Goal: Task Accomplishment & Management: Manage account settings

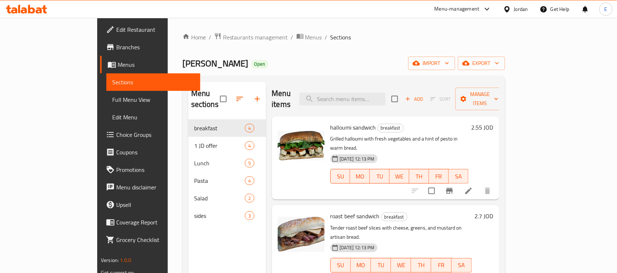
click at [521, 10] on div "Jordan" at bounding box center [521, 9] width 14 height 8
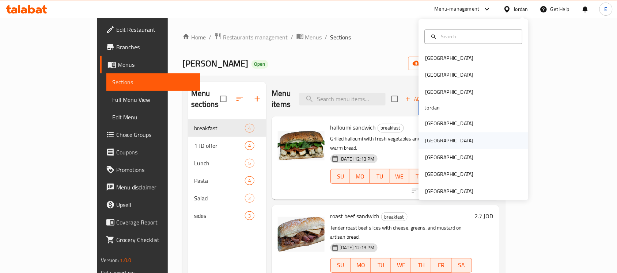
click at [429, 140] on div "Oman" at bounding box center [450, 141] width 48 height 8
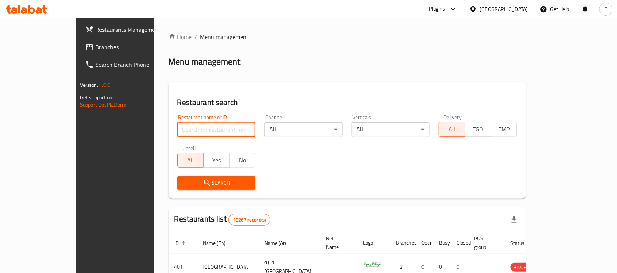
paste input "624508"
type input "624508"
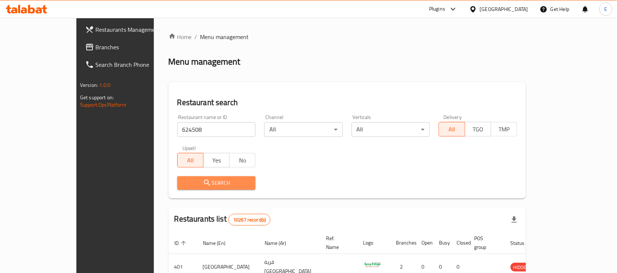
click at [183, 181] on span "Search" at bounding box center [216, 183] width 67 height 9
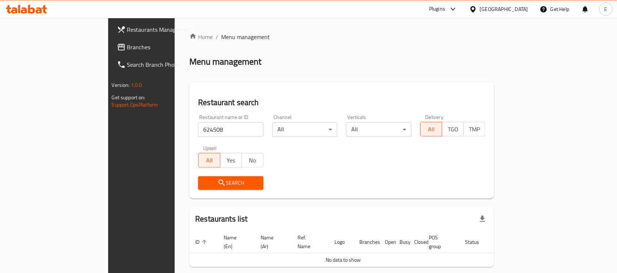
click at [127, 48] on span "Branches" at bounding box center [166, 47] width 78 height 9
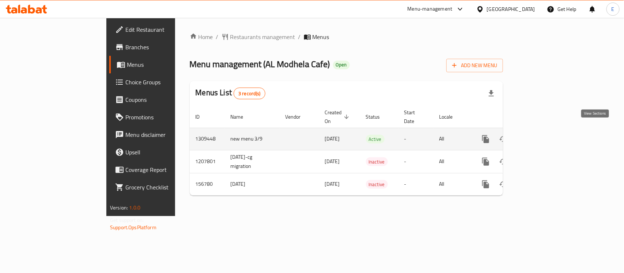
click at [543, 135] on icon "enhanced table" at bounding box center [538, 139] width 9 height 9
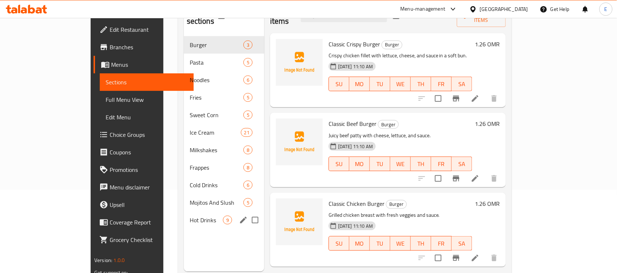
scroll to position [72, 0]
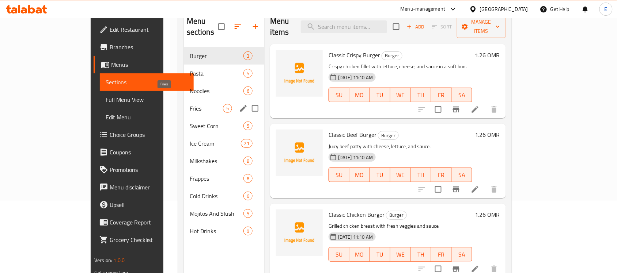
click at [190, 104] on span "Fries" at bounding box center [206, 108] width 33 height 9
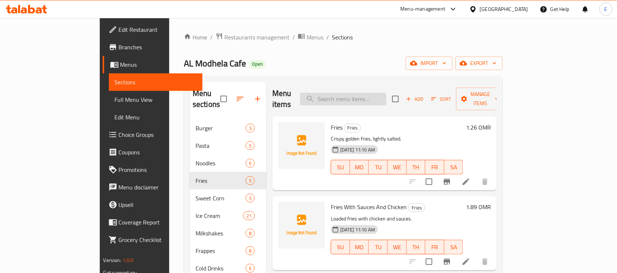
click at [377, 93] on input "search" at bounding box center [343, 99] width 86 height 13
paste input "Dynamite meat"
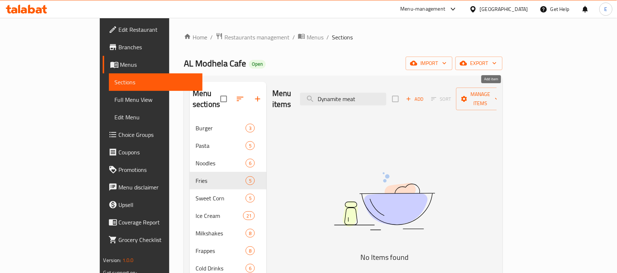
type input "Dynamite meat"
click at [425, 95] on span "Add" at bounding box center [415, 99] width 20 height 8
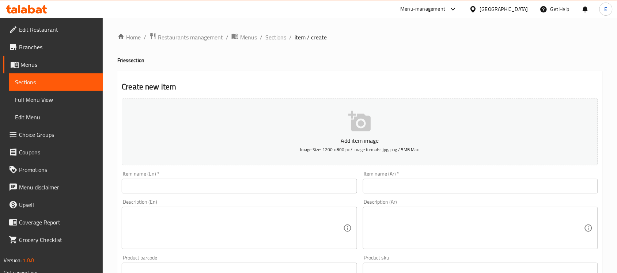
click at [279, 39] on span "Sections" at bounding box center [275, 37] width 21 height 9
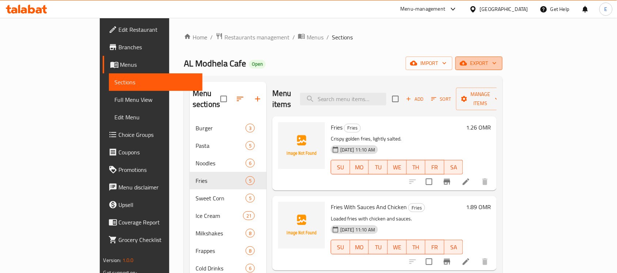
click at [497, 66] on span "export" at bounding box center [478, 63] width 35 height 9
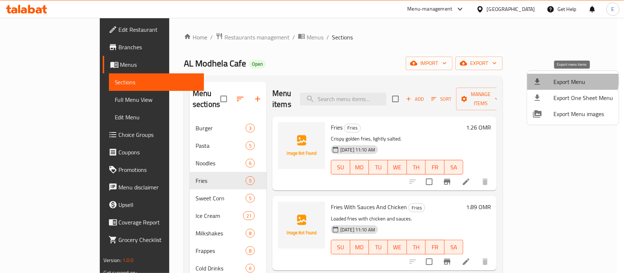
click at [567, 80] on span "Export Menu" at bounding box center [584, 82] width 60 height 9
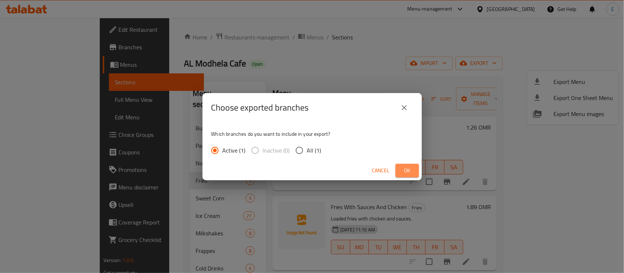
click at [412, 167] on span "Ok" at bounding box center [407, 170] width 12 height 9
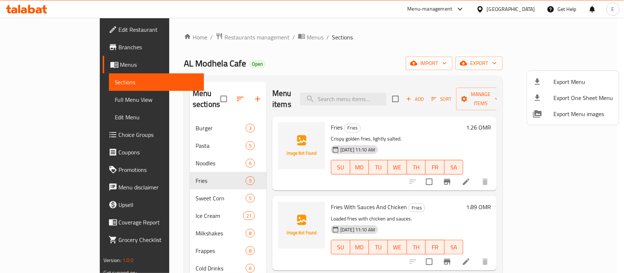
click at [34, 99] on div at bounding box center [312, 136] width 624 height 273
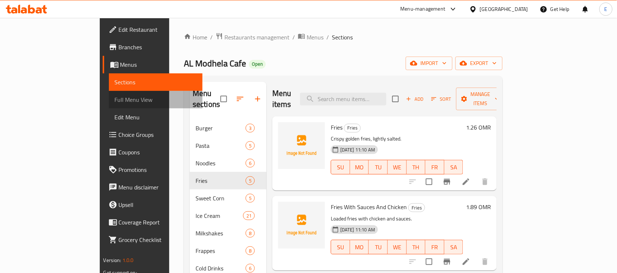
click at [115, 99] on span "Full Menu View" at bounding box center [156, 99] width 82 height 9
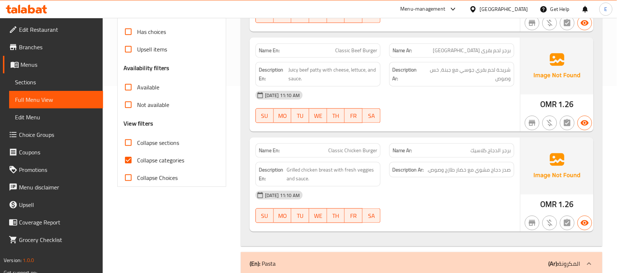
scroll to position [192, 0]
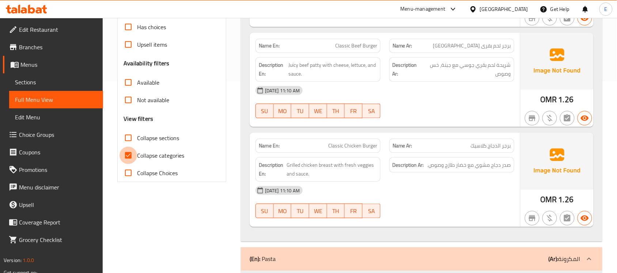
click at [129, 156] on input "Collapse categories" at bounding box center [129, 156] width 18 height 18
checkbox input "false"
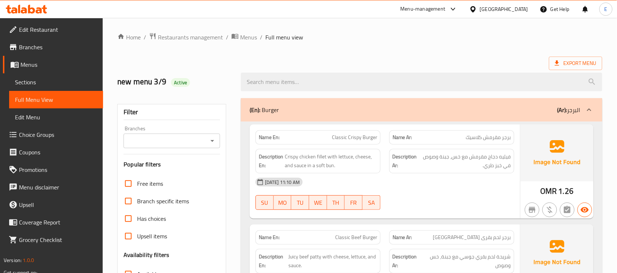
scroll to position [203, 0]
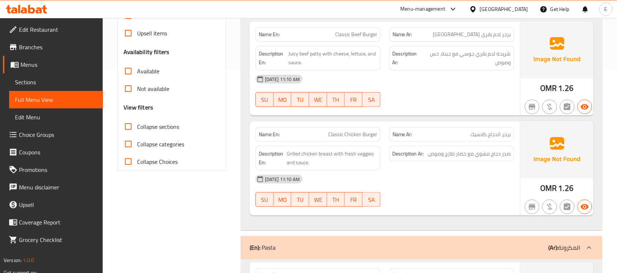
click at [159, 129] on span "Collapse sections" at bounding box center [158, 126] width 42 height 9
click at [137, 129] on input "Collapse sections" at bounding box center [129, 127] width 18 height 18
checkbox input "true"
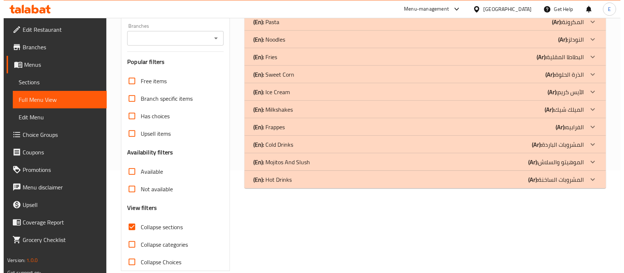
scroll to position [0, 0]
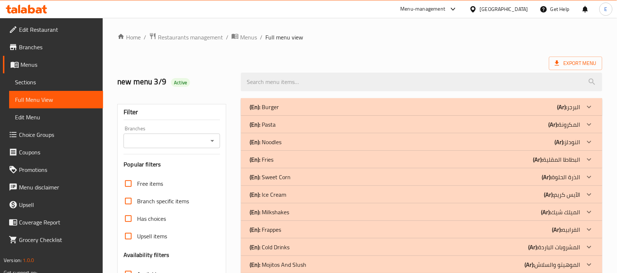
click at [271, 160] on p "(En): Fries" at bounding box center [262, 159] width 24 height 9
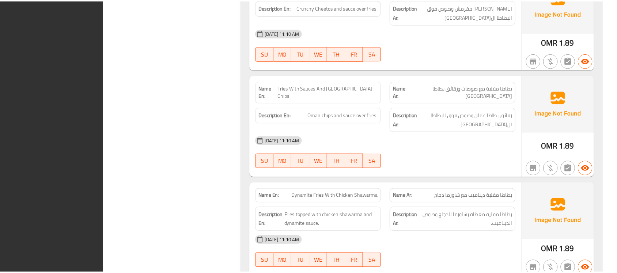
scroll to position [555, 0]
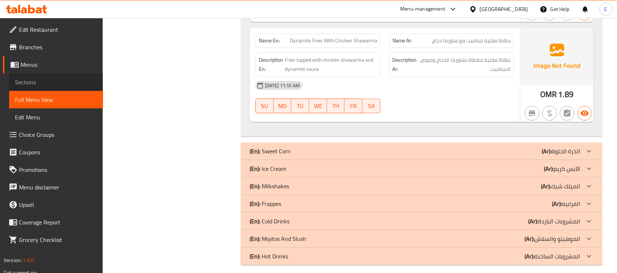
click at [51, 81] on span "Sections" at bounding box center [56, 82] width 82 height 9
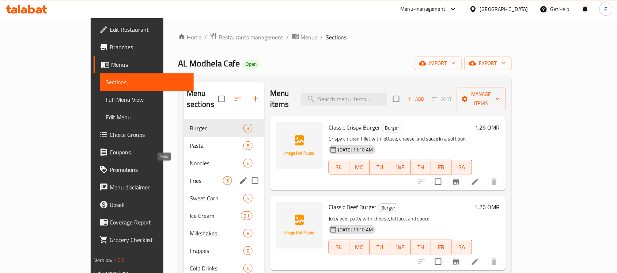
click at [190, 177] on span "Fries" at bounding box center [206, 181] width 33 height 9
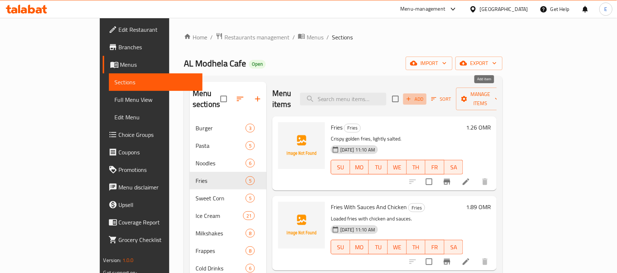
click at [425, 95] on span "Add" at bounding box center [415, 99] width 20 height 8
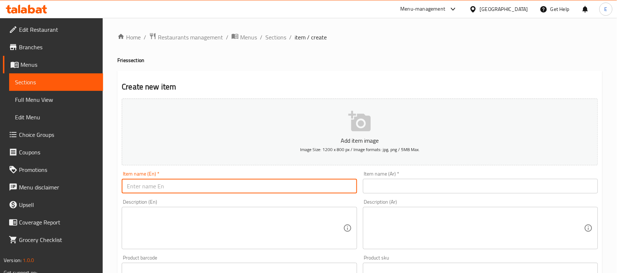
click at [268, 189] on input "text" at bounding box center [239, 186] width 235 height 15
paste input "Dynamite meat"
type input "Dynamite Meat"
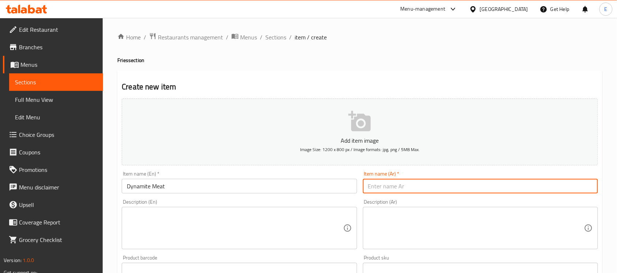
click at [385, 188] on input "text" at bounding box center [480, 186] width 235 height 15
paste input "لحم ديناميت"
type input "لحم ديناميت"
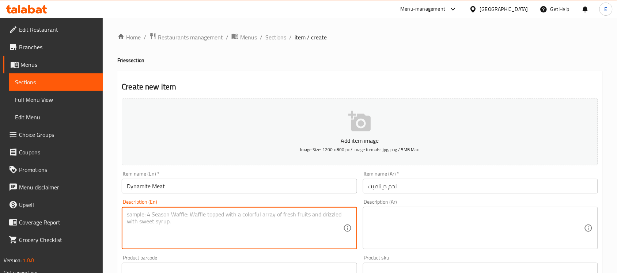
click at [248, 220] on textarea at bounding box center [235, 228] width 216 height 35
paste textarea "Tender meat with spicy dynamite sauce."
type textarea "Tender meat with spicy dynamite sauce."
click at [401, 225] on textarea at bounding box center [476, 228] width 216 height 35
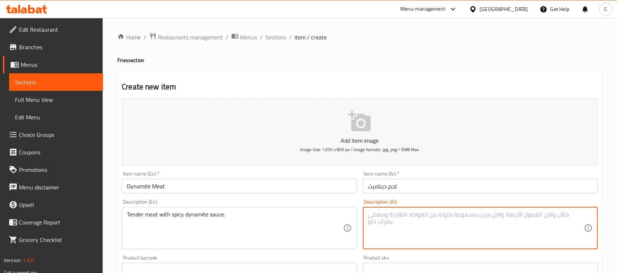
paste textarea "لحم طري مع صلصة الديناميت الحارة."
type textarea "لحم طري مع صلصة الديناميت الحارة."
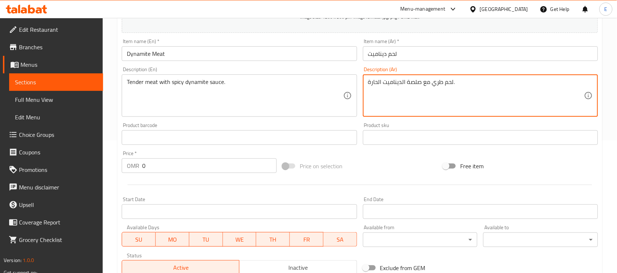
scroll to position [135, 0]
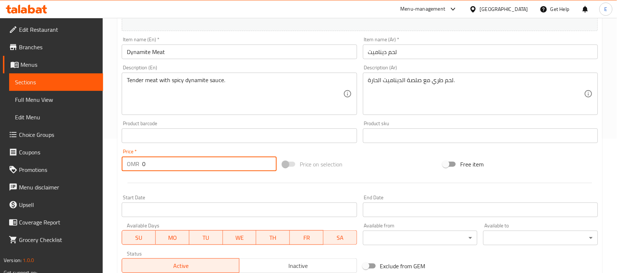
drag, startPoint x: 155, startPoint y: 167, endPoint x: 87, endPoint y: 162, distance: 68.2
click at [87, 162] on div "Edit Restaurant Branches Menus Sections Full Menu View Edit Menu Choice Groups …" at bounding box center [308, 132] width 617 height 499
type input "1.89"
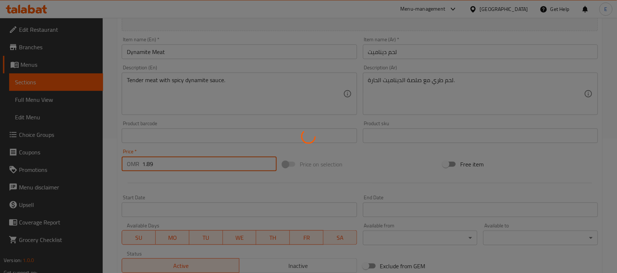
type input "0"
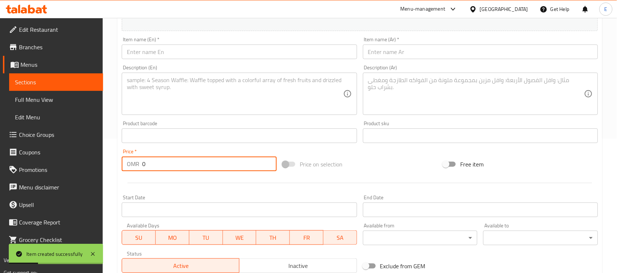
click at [234, 54] on input "text" at bounding box center [239, 52] width 235 height 15
paste input "Dynamite chicken"
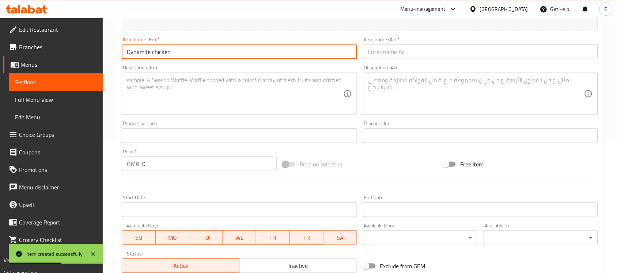
type input "Dynamite chicken"
paste textarea "Dynamite chicken Juicy chicken coated in dynamite sauce."
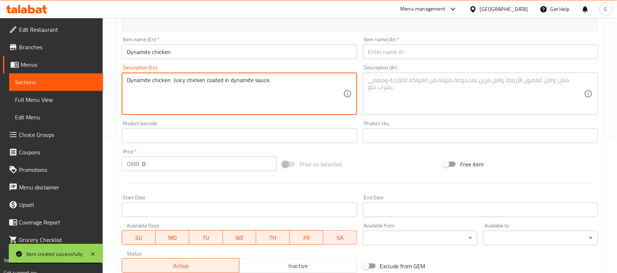
click at [177, 78] on textarea "Dynamite chicken Juicy chicken coated in dynamite sauce." at bounding box center [235, 94] width 216 height 35
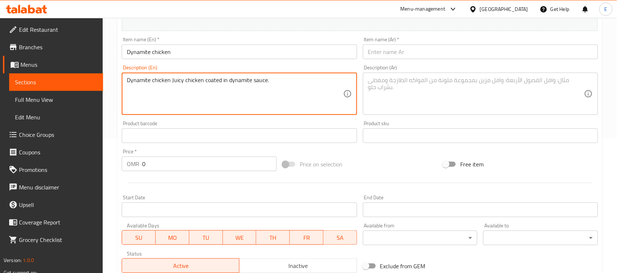
type textarea "Dynamite chicken Juicy chicken coated in dynamite sauce."
click at [154, 53] on input "Dynamite chicken" at bounding box center [239, 52] width 235 height 15
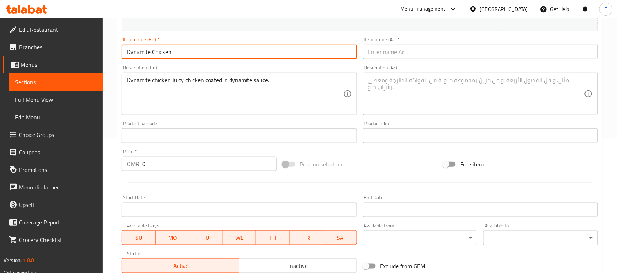
type input "Dynamite Chicken"
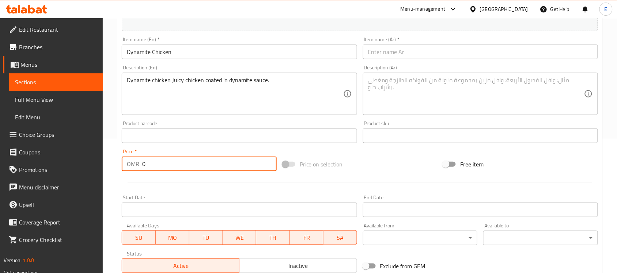
drag, startPoint x: 153, startPoint y: 171, endPoint x: 121, endPoint y: 169, distance: 31.5
click at [122, 169] on div "OMR 0 Price *" at bounding box center [199, 164] width 155 height 15
type input "1.89"
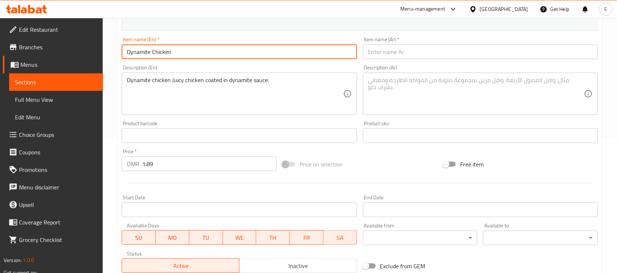
click at [190, 48] on input "Dynamite Chicken" at bounding box center [239, 52] width 235 height 15
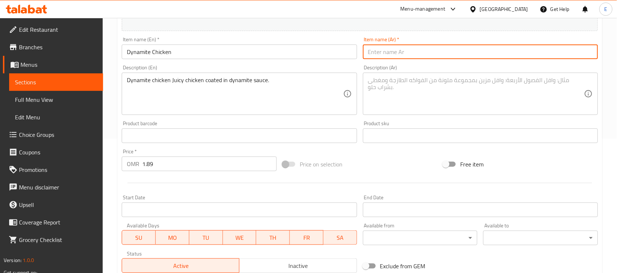
click at [425, 56] on input "text" at bounding box center [480, 52] width 235 height 15
paste input "دجاج ديناميت"
type input "دجاج ديناميت"
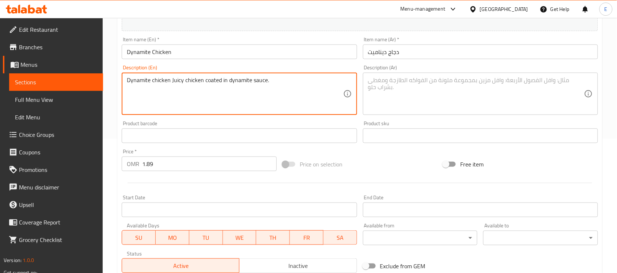
click at [405, 89] on textarea at bounding box center [476, 94] width 216 height 35
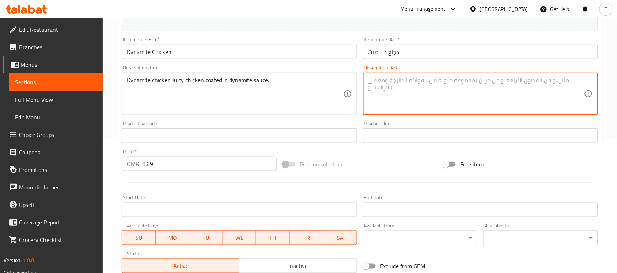
paste textarea "دجاج ديناميت دجاج شهي مغطى بصلصة الديناميت."
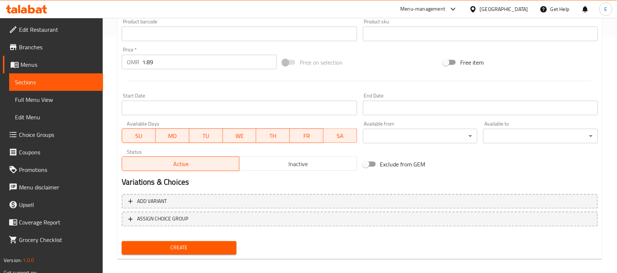
scroll to position [242, 0]
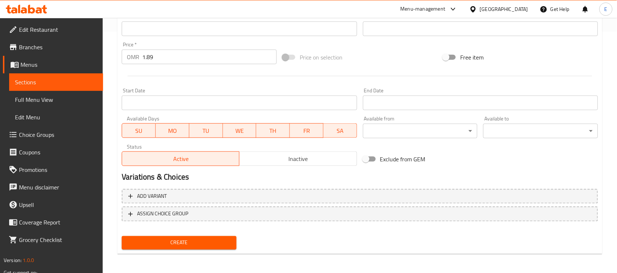
type textarea "دجاج ديناميت دجاج شهي مغطى بصلصة الديناميت."
click at [183, 242] on span "Create" at bounding box center [179, 243] width 103 height 9
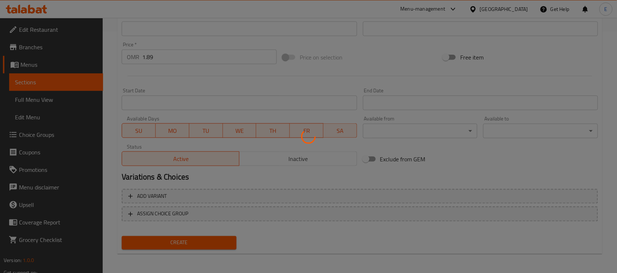
type input "0"
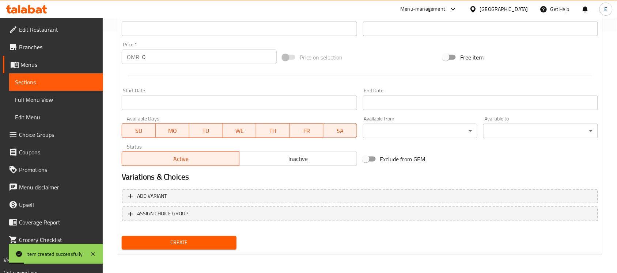
scroll to position [0, 0]
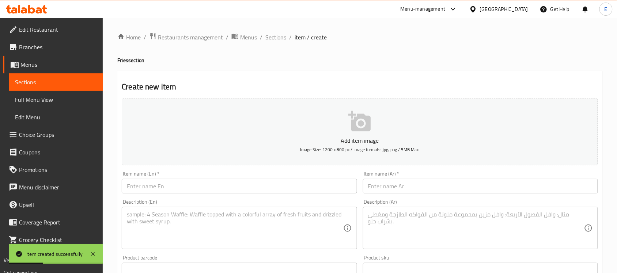
click at [275, 37] on span "Sections" at bounding box center [275, 37] width 21 height 9
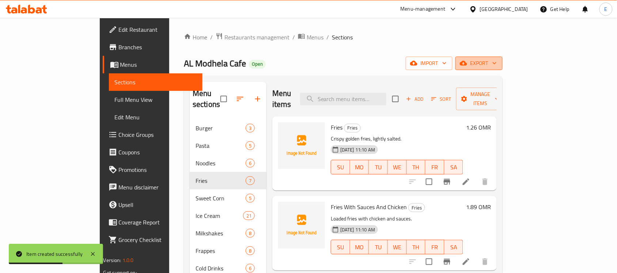
click at [497, 67] on span "export" at bounding box center [478, 63] width 35 height 9
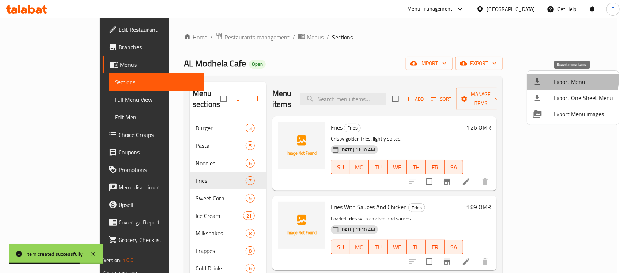
click at [553, 79] on div at bounding box center [543, 82] width 20 height 9
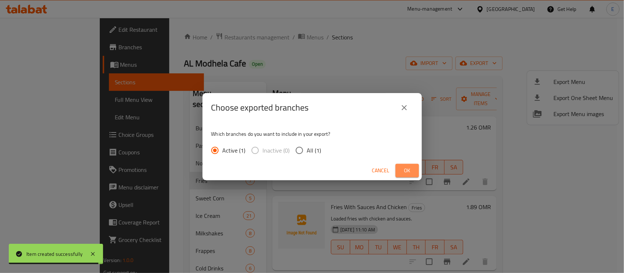
click at [405, 171] on span "Ok" at bounding box center [407, 170] width 12 height 9
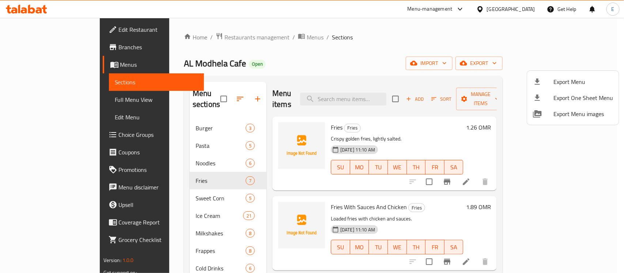
click at [54, 99] on div at bounding box center [312, 136] width 624 height 273
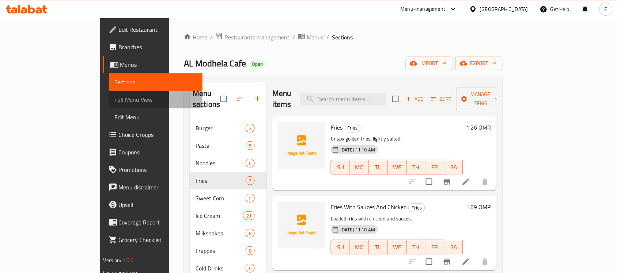
click at [115, 99] on span "Full Menu View" at bounding box center [156, 99] width 82 height 9
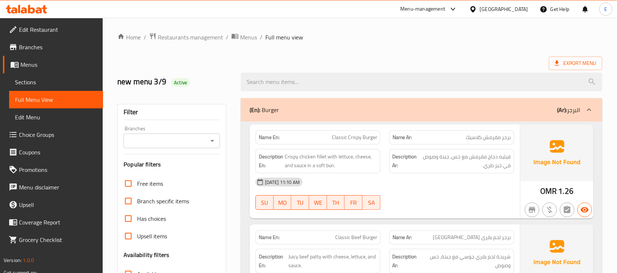
scroll to position [80, 0]
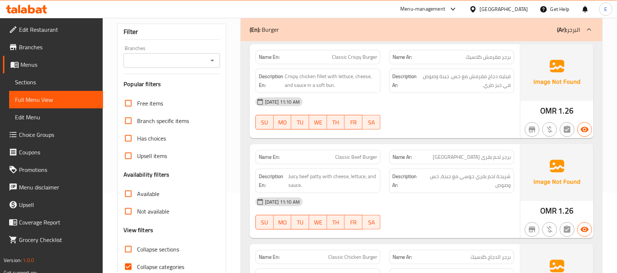
click at [139, 252] on span "Collapse sections" at bounding box center [158, 249] width 42 height 9
click at [137, 252] on input "Collapse sections" at bounding box center [129, 250] width 18 height 18
checkbox input "true"
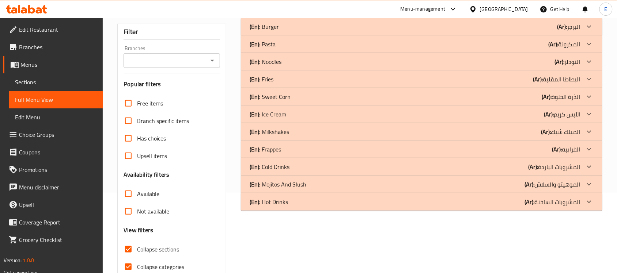
click at [366, 79] on div "(En): Fries (Ar): البطاطا المقلية" at bounding box center [415, 79] width 331 height 9
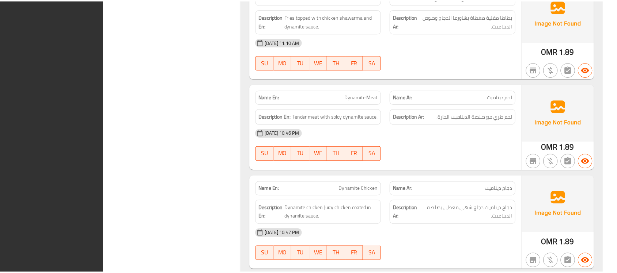
scroll to position [747, 0]
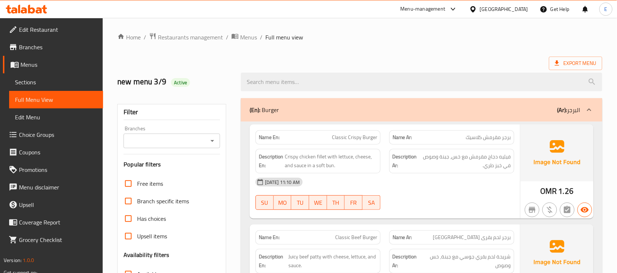
click at [480, 6] on div at bounding box center [474, 9] width 11 height 8
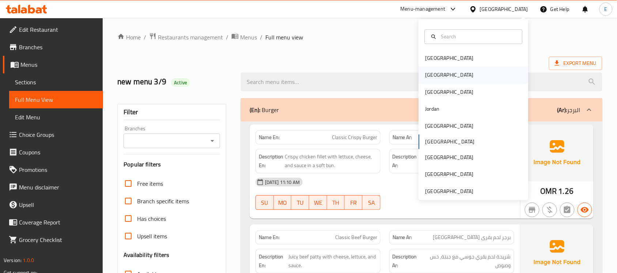
click at [439, 76] on div "[GEOGRAPHIC_DATA]" at bounding box center [474, 75] width 110 height 17
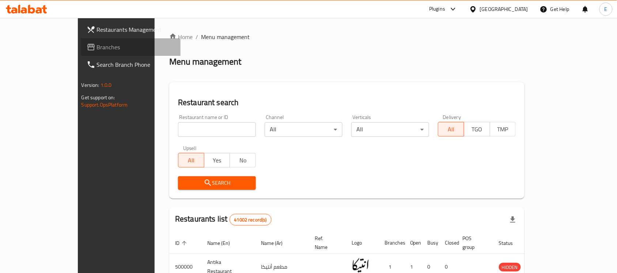
click at [97, 49] on span "Branches" at bounding box center [136, 47] width 78 height 9
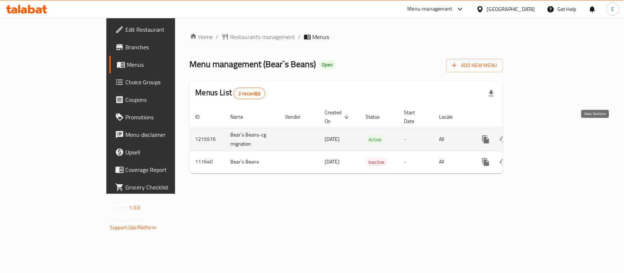
click at [543, 135] on icon "enhanced table" at bounding box center [538, 139] width 9 height 9
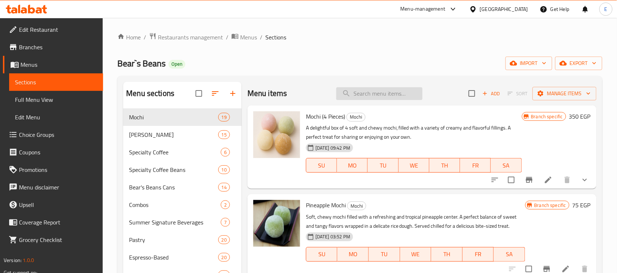
click at [372, 94] on input "search" at bounding box center [379, 93] width 86 height 13
paste input "2 Boba Drink + 4 Mochi Combo"
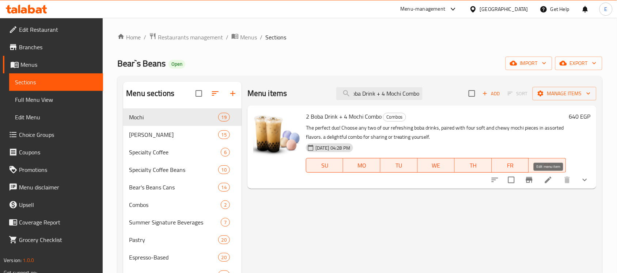
type input "2 Boba Drink + 4 Mochi Combo"
click at [546, 182] on icon at bounding box center [548, 180] width 7 height 7
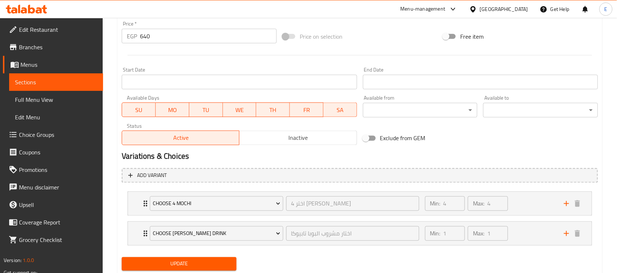
scroll to position [295, 0]
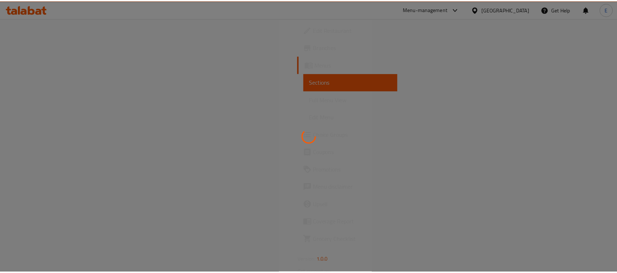
scroll to position [326, 0]
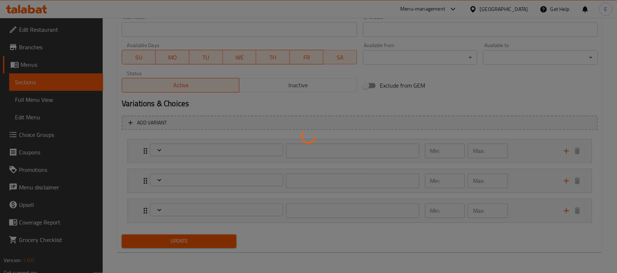
type input "اختر 2 مشروب"
type input "2"
type input "اختر 4 [PERSON_NAME]"
type input "4"
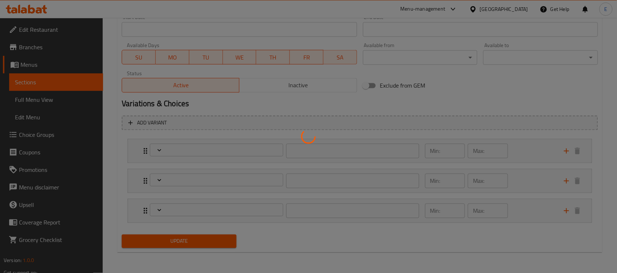
type input "4"
type input "اختار مشروب البوبا تابيوكا"
type input "1"
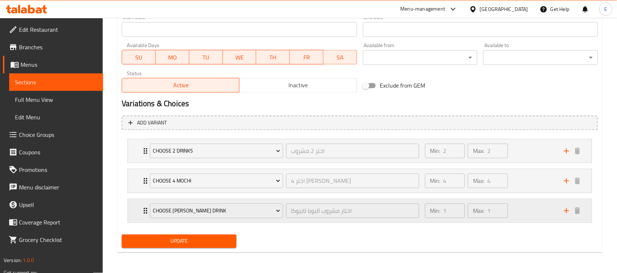
click at [138, 219] on div "Choose [PERSON_NAME] Drink اختار مشروب البوبا تابيوكا ​ Min: 1 ​ Max: 1 ​" at bounding box center [360, 211] width 464 height 23
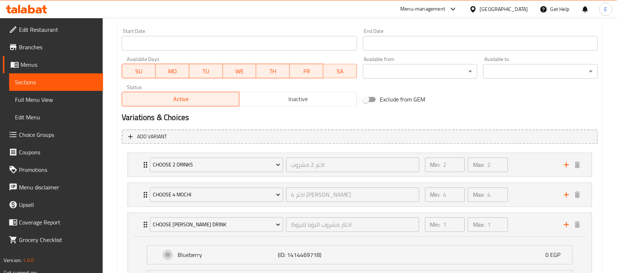
scroll to position [321, 0]
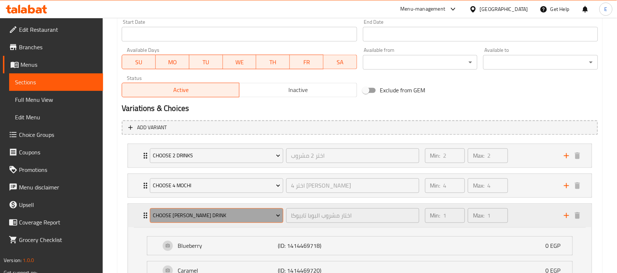
click at [238, 212] on span "Choose [PERSON_NAME] Drink" at bounding box center [217, 216] width 128 height 9
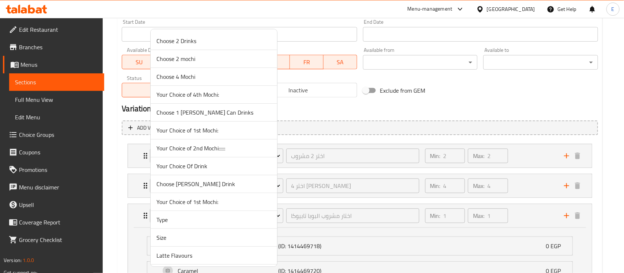
click at [207, 186] on span "Choose Boba Tapioca Drink" at bounding box center [213, 184] width 115 height 9
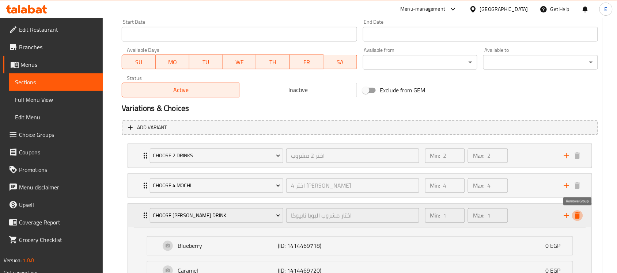
click at [574, 217] on icon "delete" at bounding box center [577, 216] width 9 height 9
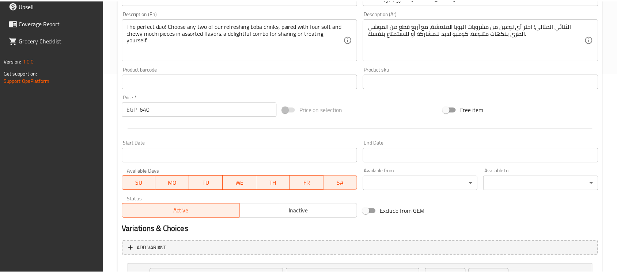
scroll to position [295, 0]
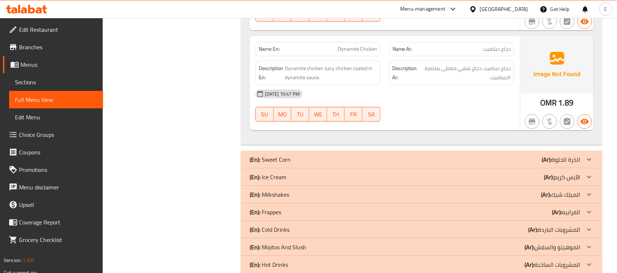
scroll to position [747, 0]
click at [517, 11] on div "Oman" at bounding box center [504, 9] width 48 height 8
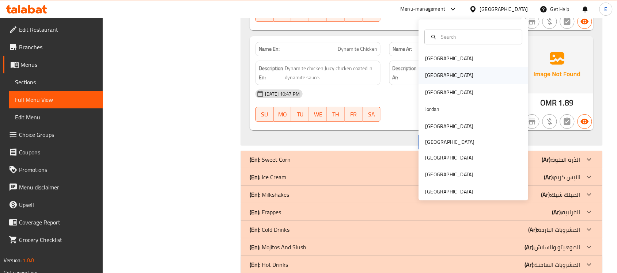
click at [429, 76] on div "[GEOGRAPHIC_DATA]" at bounding box center [450, 76] width 48 height 8
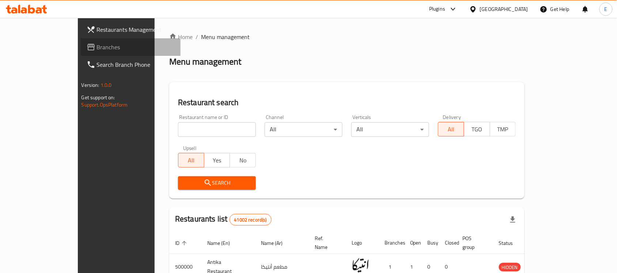
click at [97, 49] on span "Branches" at bounding box center [136, 47] width 78 height 9
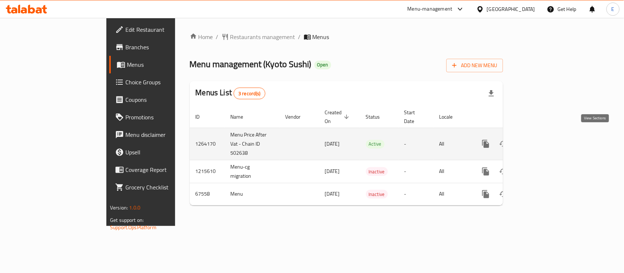
click at [543, 140] on icon "enhanced table" at bounding box center [538, 144] width 9 height 9
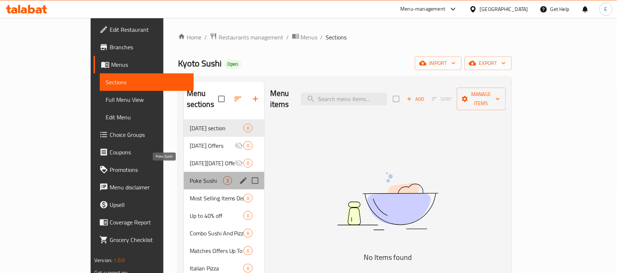
click at [190, 177] on span "Poke Sushi" at bounding box center [206, 181] width 33 height 9
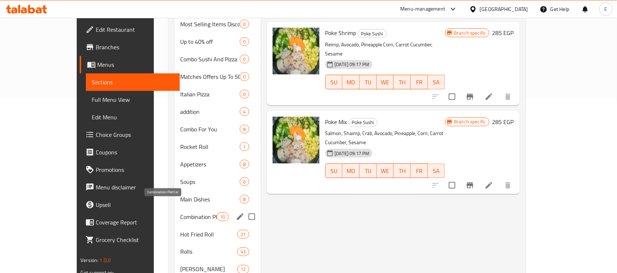
scroll to position [174, 0]
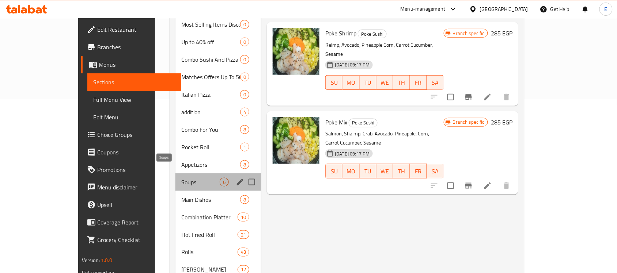
click at [181, 178] on span "Soups" at bounding box center [200, 182] width 38 height 9
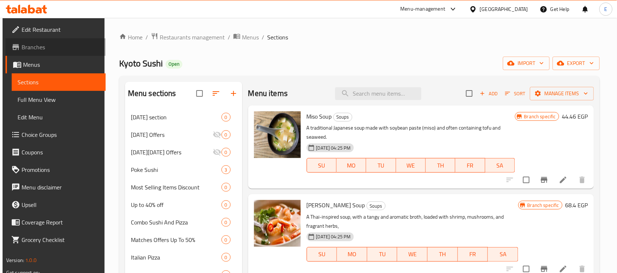
click at [47, 48] on span "Branches" at bounding box center [61, 47] width 78 height 9
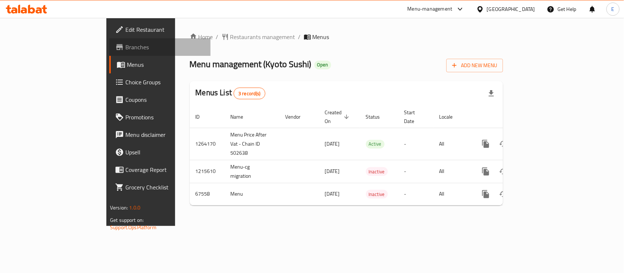
drag, startPoint x: 0, startPoint y: 0, endPoint x: 28, endPoint y: 50, distance: 57.0
click at [125, 50] on span "Branches" at bounding box center [164, 47] width 79 height 9
